Goal: Information Seeking & Learning: Find specific fact

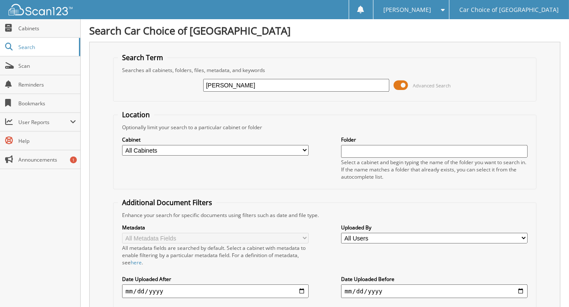
type input "TASHANA WALKER HAMILTON"
click at [254, 82] on input "[PERSON_NAME]" at bounding box center [296, 85] width 186 height 13
type input "[PERSON_NAME]"
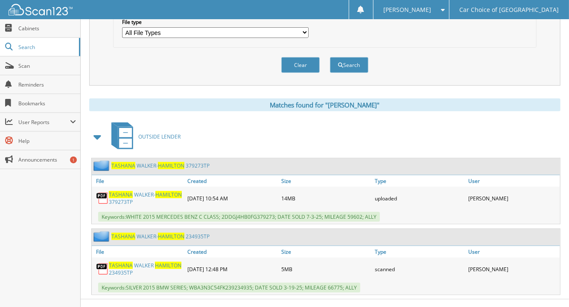
scroll to position [290, 0]
click at [137, 191] on link "T A S H A N A W A L K E R - [PERSON_NAME] 3 7 9 2 7 3 T P" at bounding box center [146, 198] width 74 height 15
